Goal: Transaction & Acquisition: Purchase product/service

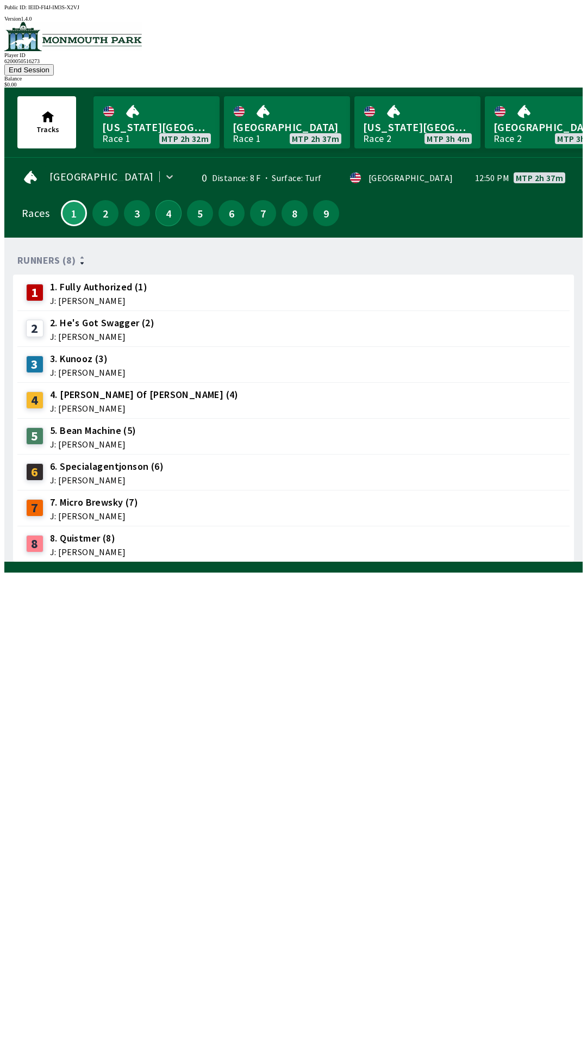
click at [169, 201] on button "4" at bounding box center [169, 213] width 26 height 26
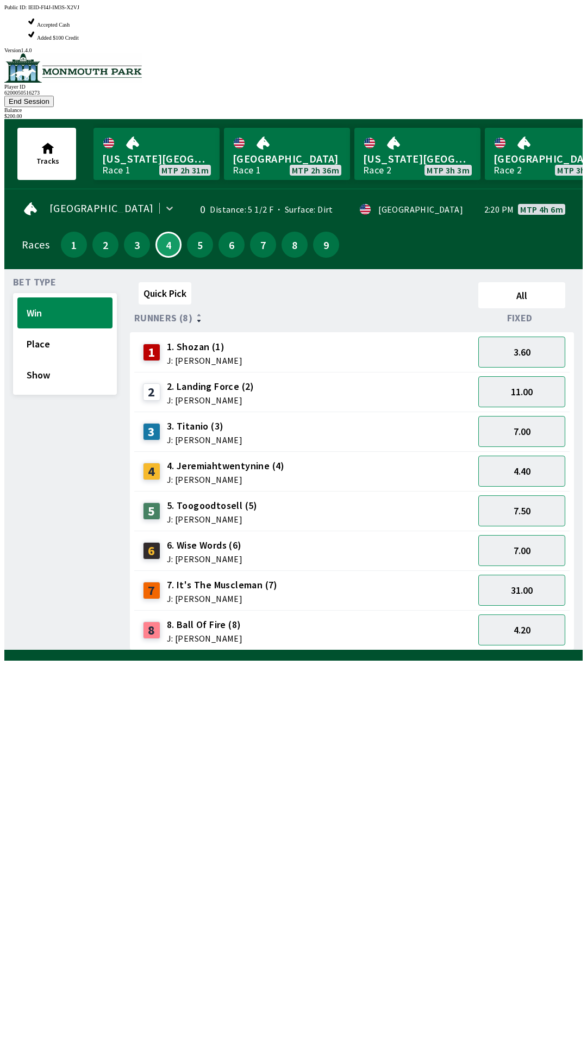
click at [275, 617] on div "8 8. Ball Of Fire (8) J: [PERSON_NAME]" at bounding box center [304, 630] width 331 height 27
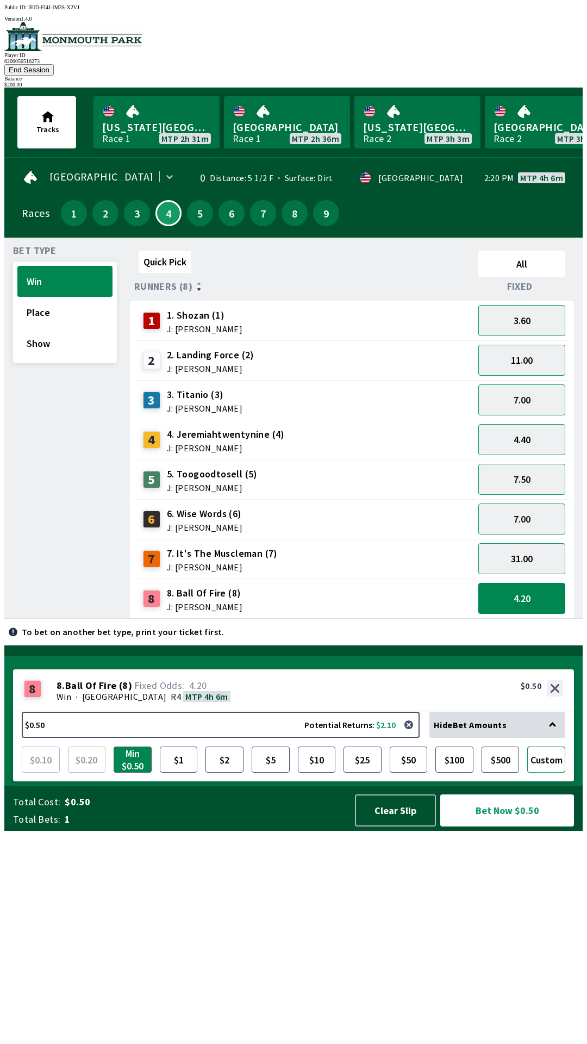
click at [548, 773] on button "Custom" at bounding box center [547, 760] width 38 height 26
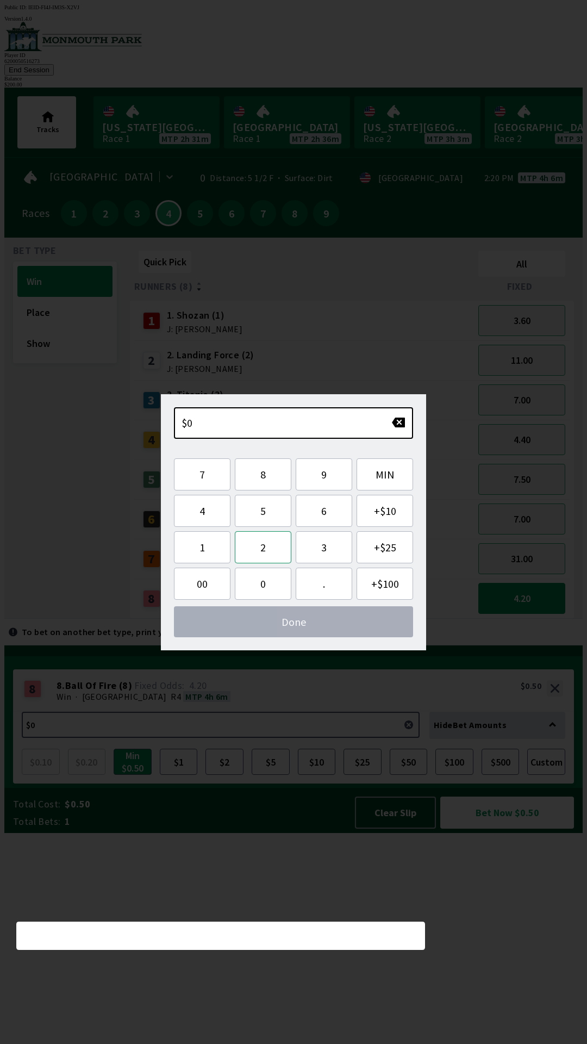
click at [268, 548] on button "2" at bounding box center [263, 547] width 57 height 32
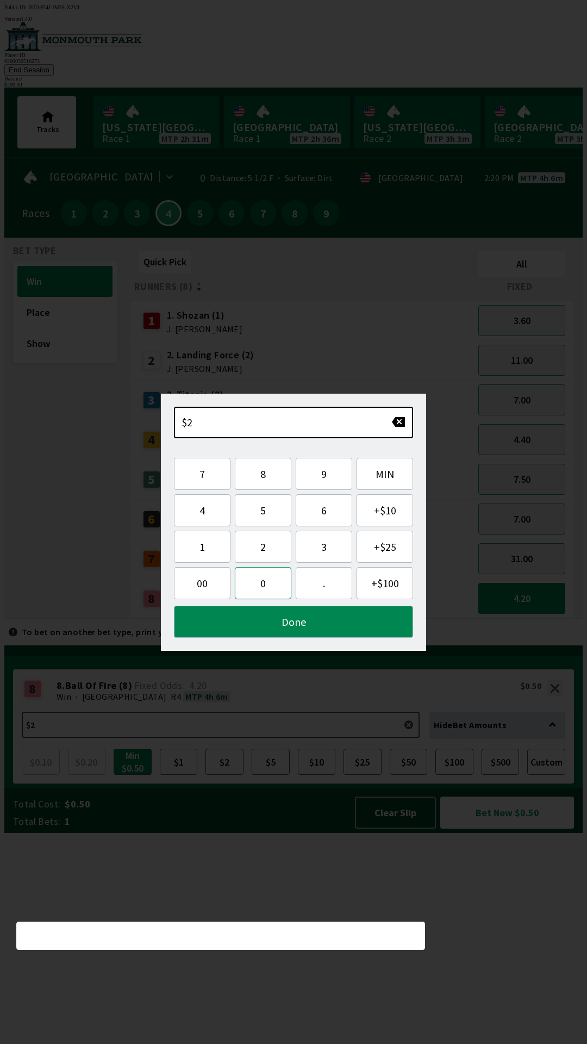
click at [275, 586] on button "0" at bounding box center [263, 583] width 57 height 32
click at [277, 596] on button "0" at bounding box center [263, 583] width 57 height 32
click at [332, 629] on button "Done" at bounding box center [293, 622] width 239 height 32
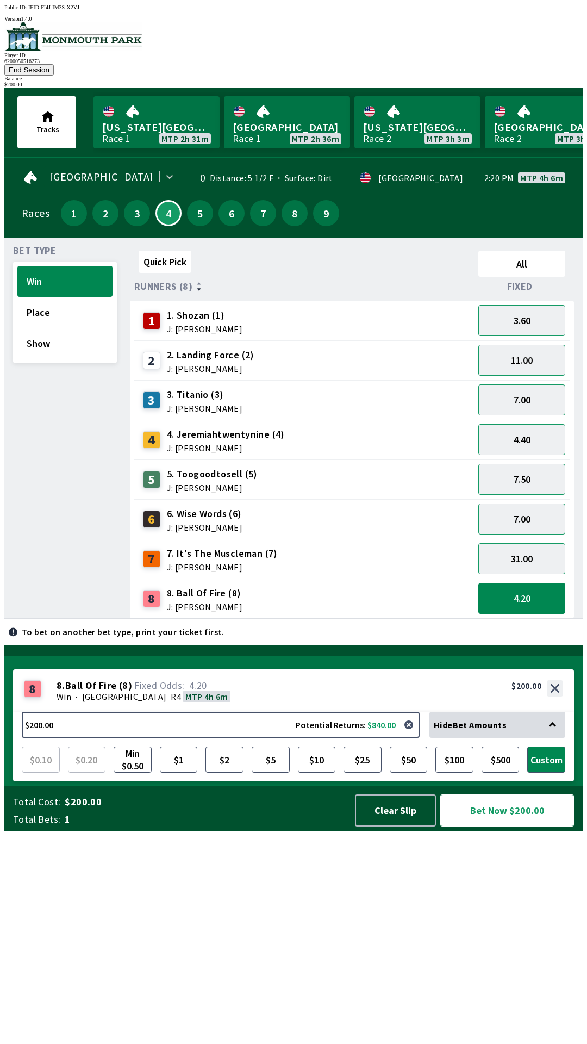
click at [512, 827] on button "Bet Now $200.00" at bounding box center [508, 811] width 134 height 32
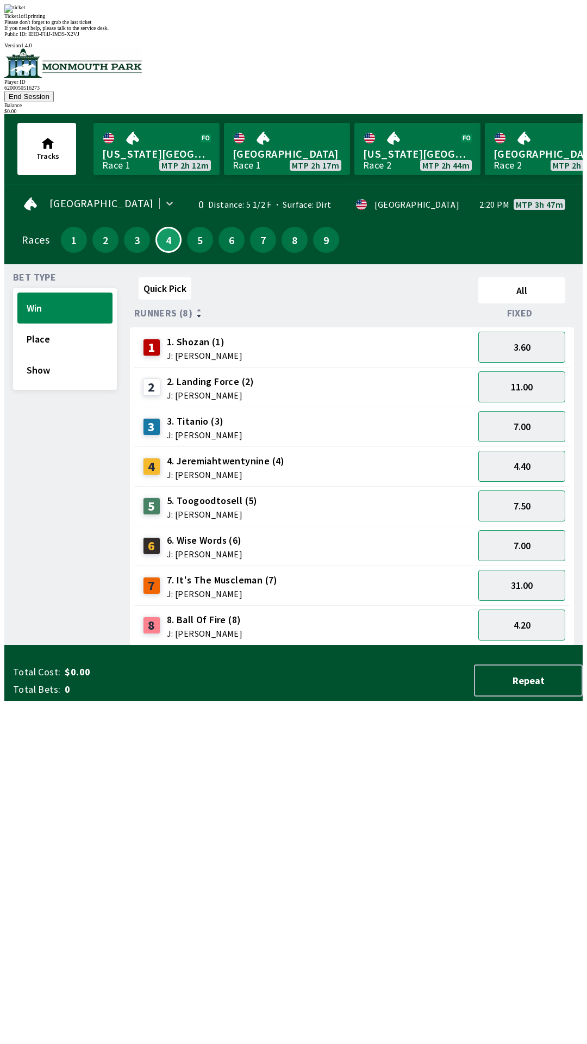
click at [191, 646] on div "Quick Pick All Runners (8) Fixed 1 1. [PERSON_NAME] (1) J: [PERSON_NAME] 3.60 2…" at bounding box center [356, 459] width 453 height 373
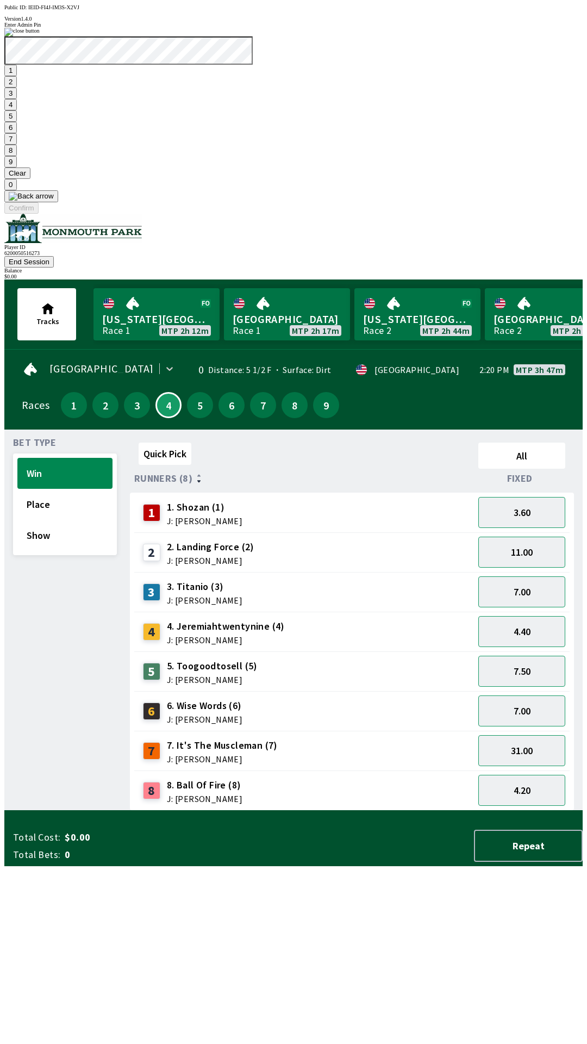
click at [17, 76] on button "1" at bounding box center [10, 70] width 13 height 11
click at [17, 168] on button "9" at bounding box center [10, 161] width 13 height 11
click at [17, 145] on button "7" at bounding box center [10, 138] width 13 height 11
click at [17, 99] on button "3" at bounding box center [10, 93] width 13 height 11
click at [39, 214] on button "Confirm" at bounding box center [21, 207] width 34 height 11
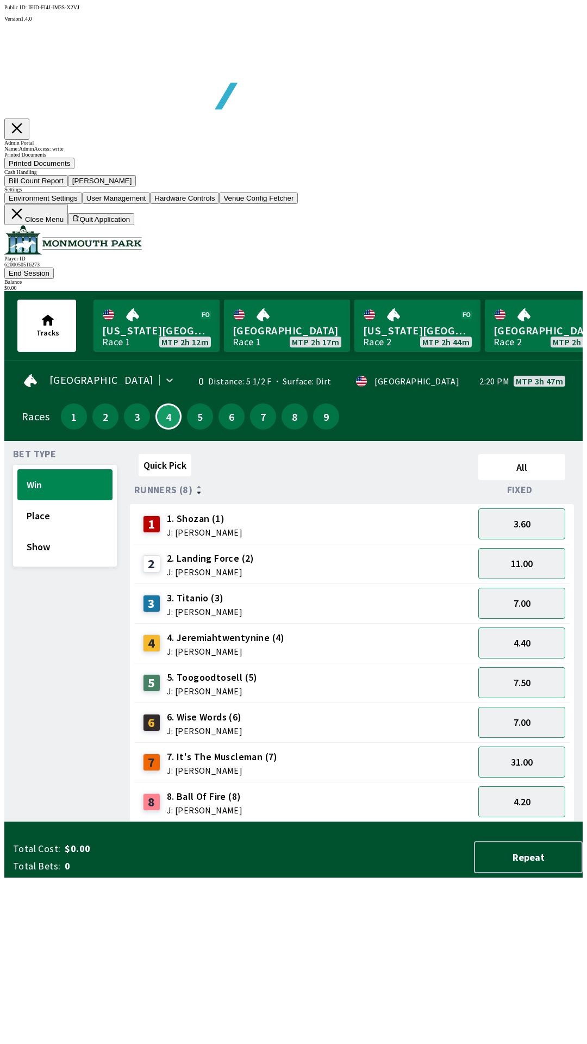
click at [68, 187] on button "Bill Count Report" at bounding box center [36, 180] width 64 height 11
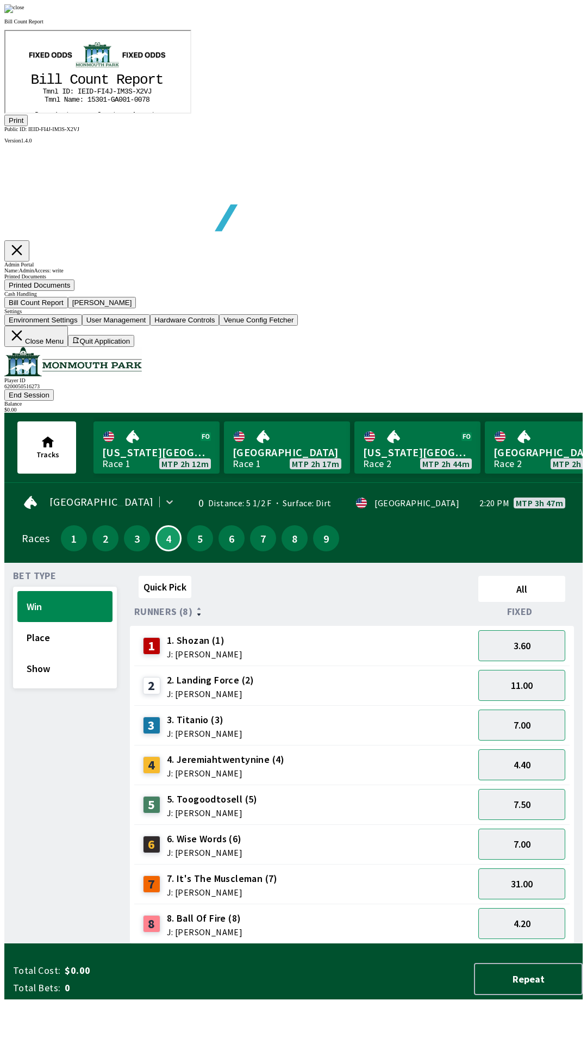
scroll to position [127, 0]
click at [28, 126] on button "Print" at bounding box center [15, 120] width 23 height 11
click at [493, 13] on div at bounding box center [293, 8] width 579 height 9
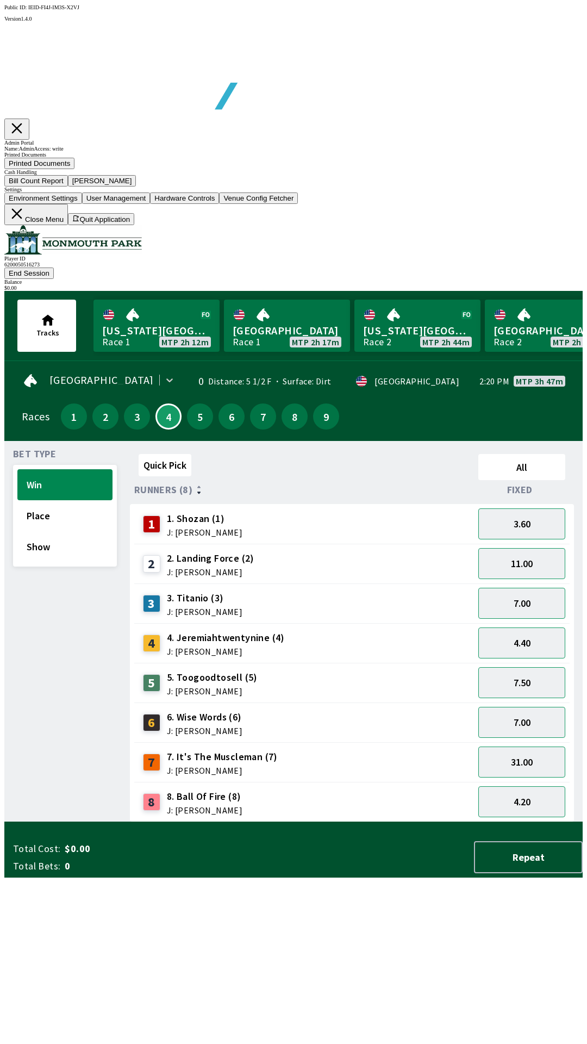
click at [137, 187] on button "[PERSON_NAME]" at bounding box center [102, 180] width 69 height 11
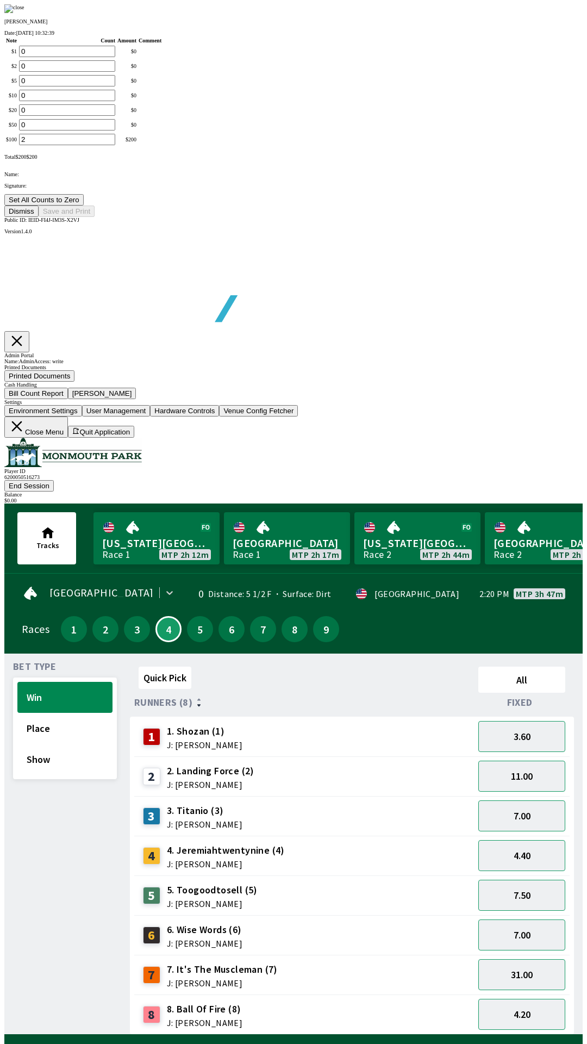
click at [84, 206] on button "Set All Counts to Zero" at bounding box center [43, 199] width 79 height 11
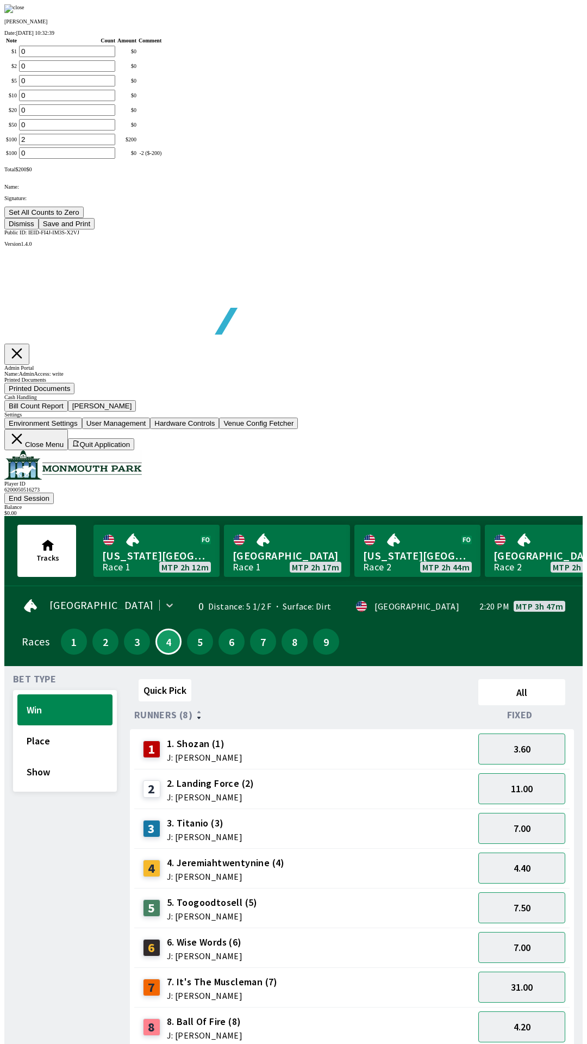
click at [95, 230] on button "Save and Print" at bounding box center [67, 223] width 56 height 11
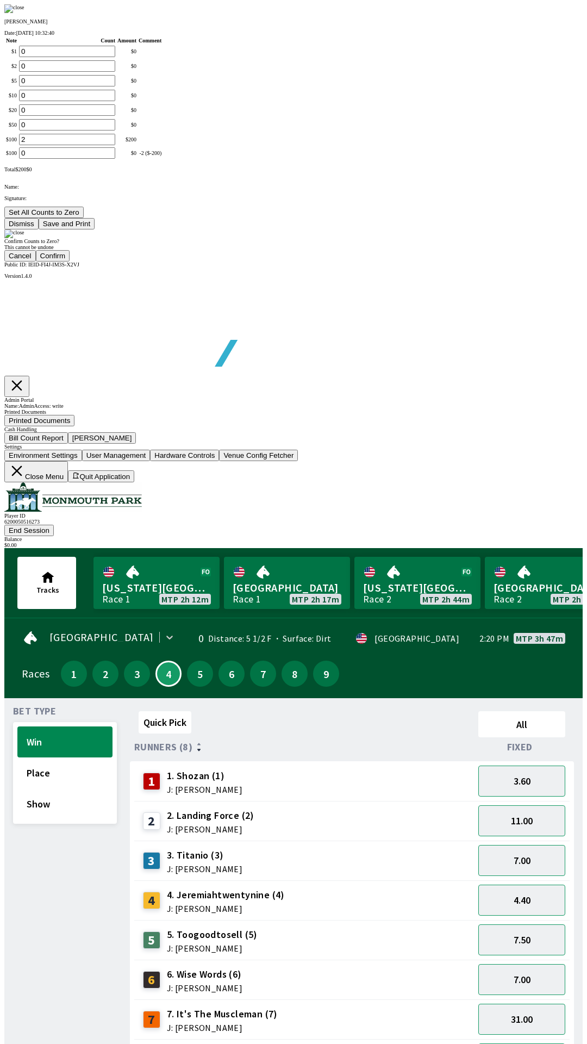
click at [70, 262] on button "Confirm" at bounding box center [53, 255] width 34 height 11
click at [24, 238] on img at bounding box center [14, 234] width 20 height 9
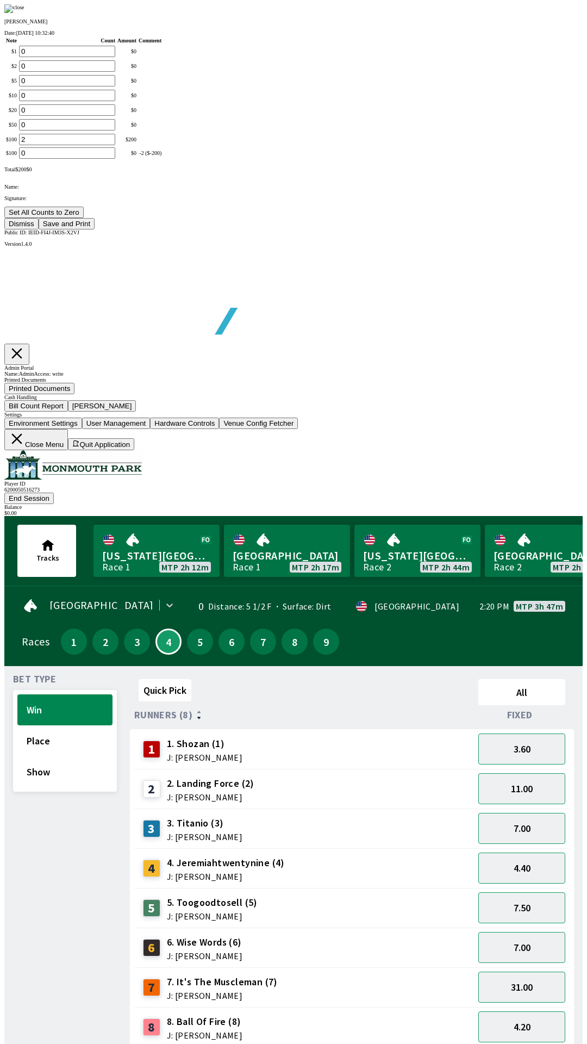
click at [39, 230] on button "Dismiss" at bounding box center [21, 223] width 34 height 11
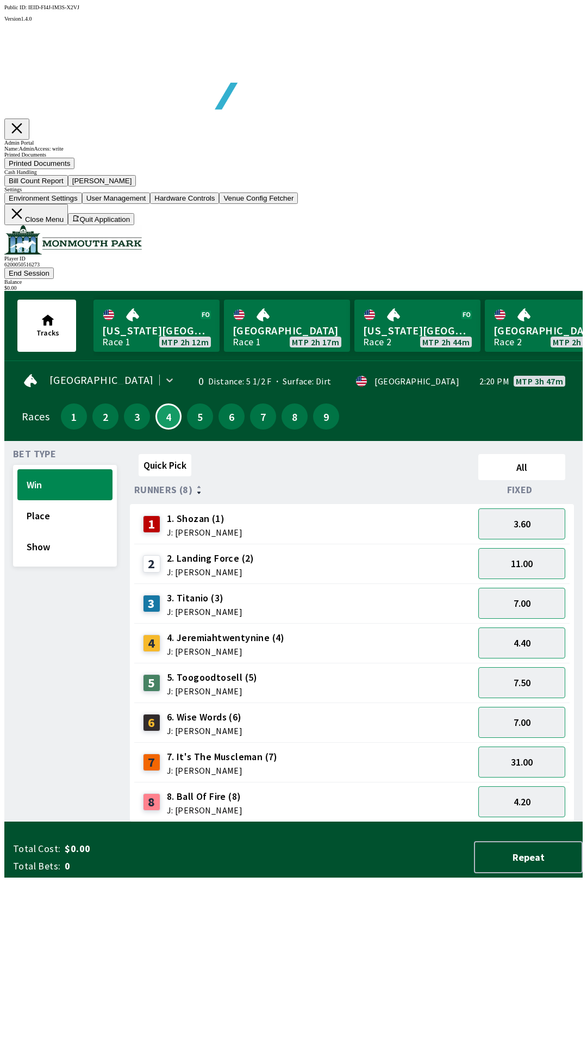
click at [68, 225] on button "Close Menu" at bounding box center [36, 214] width 64 height 21
